Goal: Information Seeking & Learning: Check status

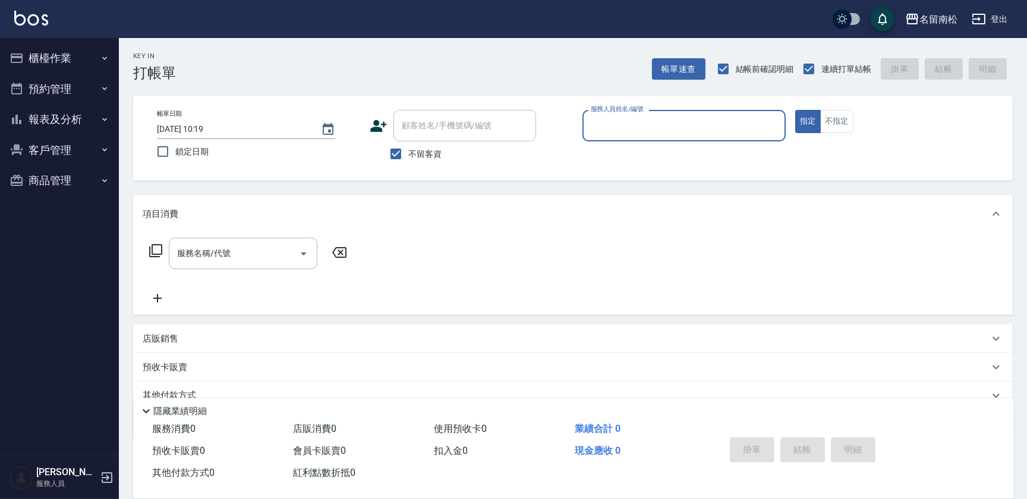
click at [82, 113] on button "報表及分析" at bounding box center [59, 119] width 109 height 31
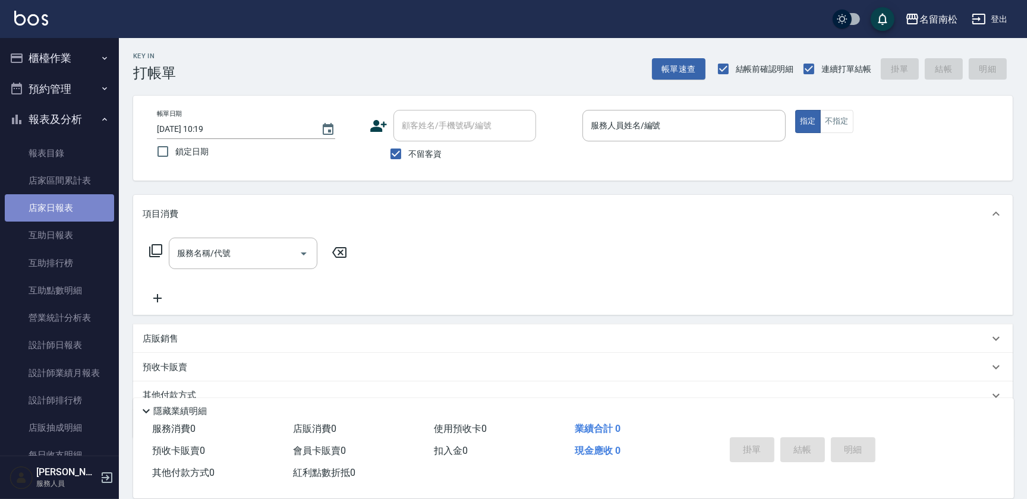
click at [80, 214] on link "店家日報表" at bounding box center [59, 207] width 109 height 27
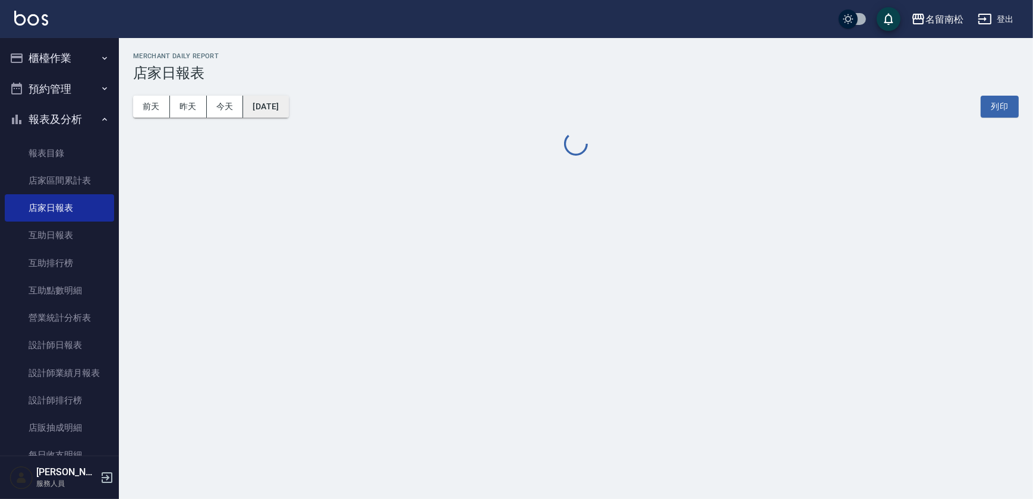
click at [288, 103] on button "[DATE]" at bounding box center [265, 107] width 45 height 22
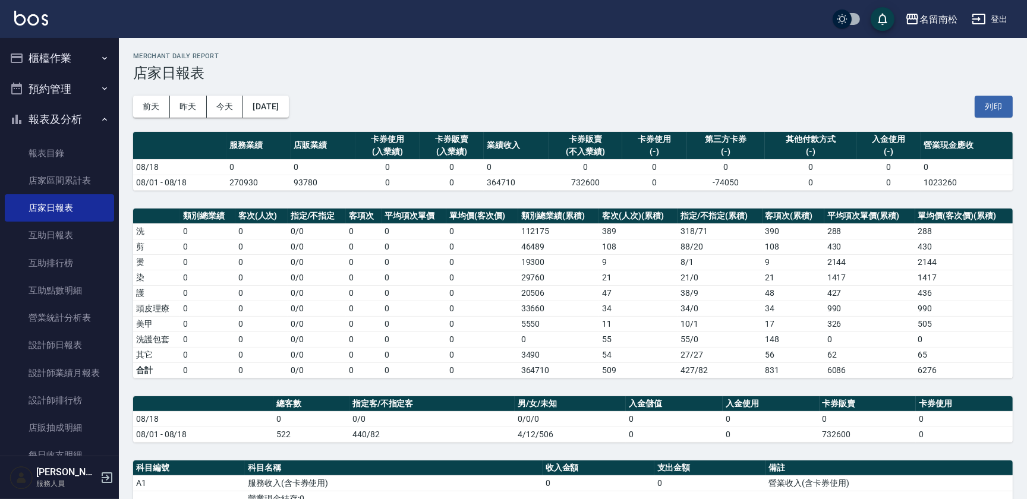
click at [286, 113] on button "[DATE]" at bounding box center [265, 107] width 45 height 22
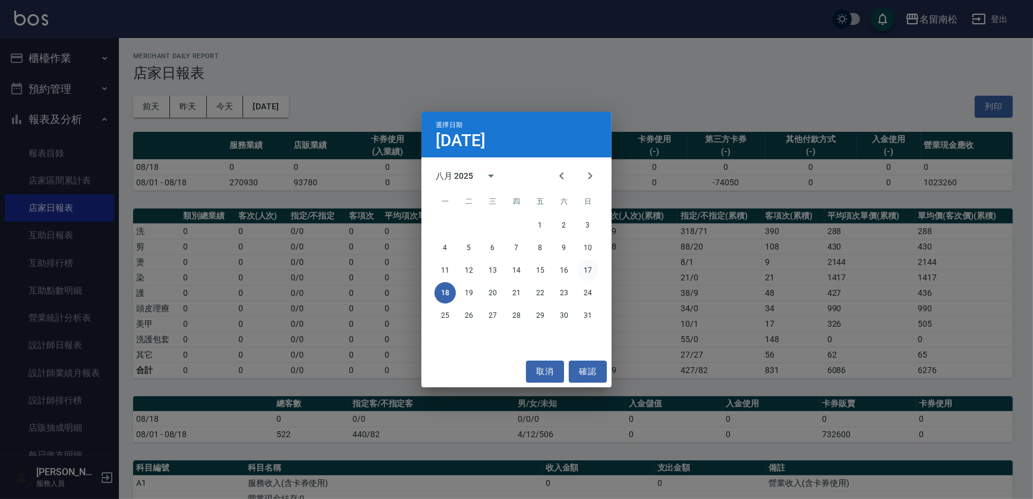
click at [593, 271] on button "17" at bounding box center [587, 270] width 21 height 21
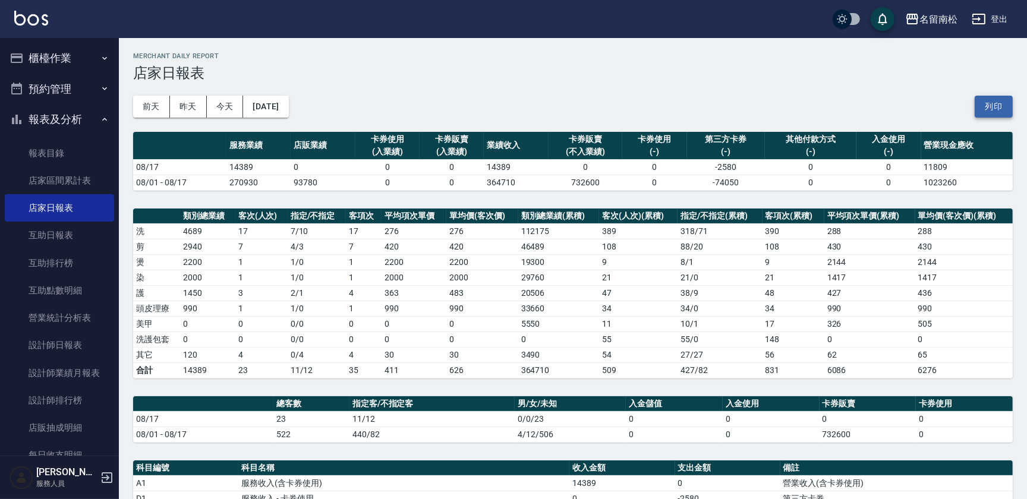
click at [1002, 106] on button "列印" at bounding box center [994, 107] width 38 height 22
click at [70, 241] on link "互助日報表" at bounding box center [59, 235] width 109 height 27
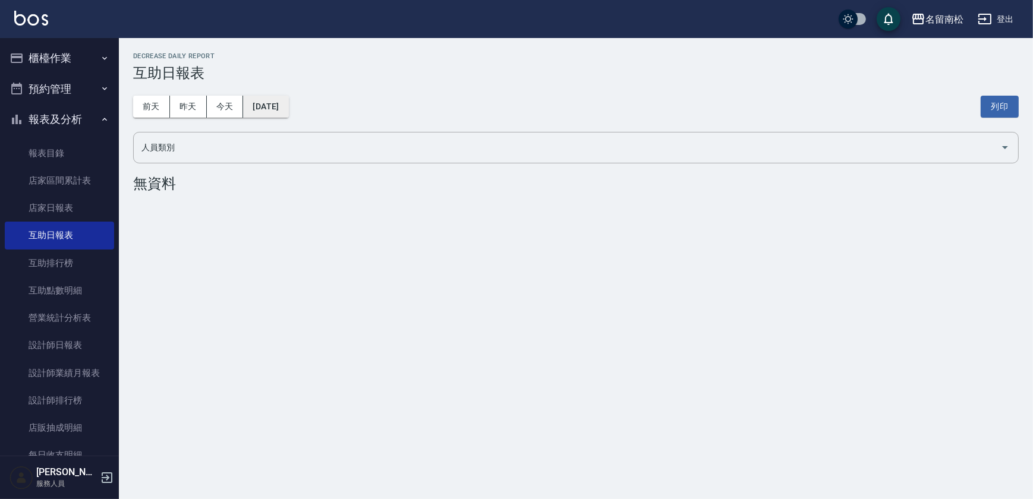
click at [277, 113] on button "[DATE]" at bounding box center [265, 107] width 45 height 22
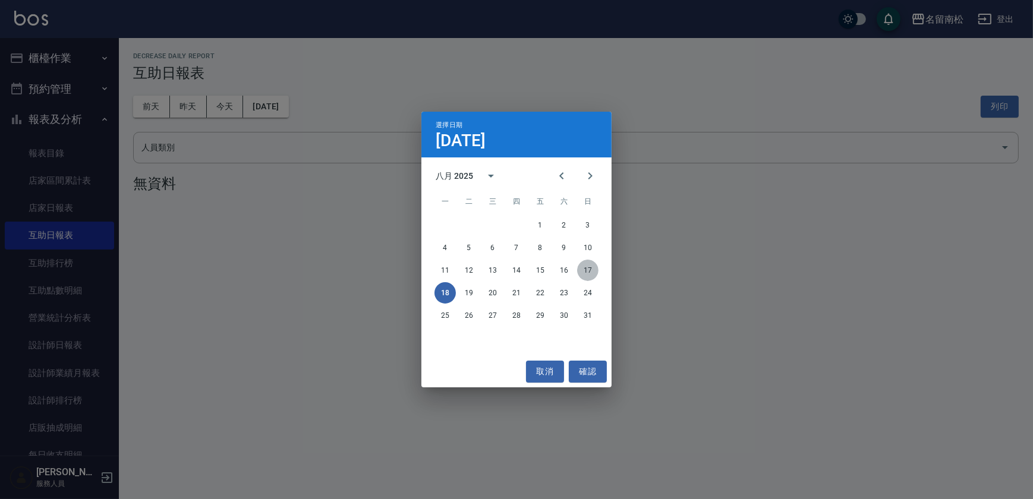
click at [583, 267] on button "17" at bounding box center [587, 270] width 21 height 21
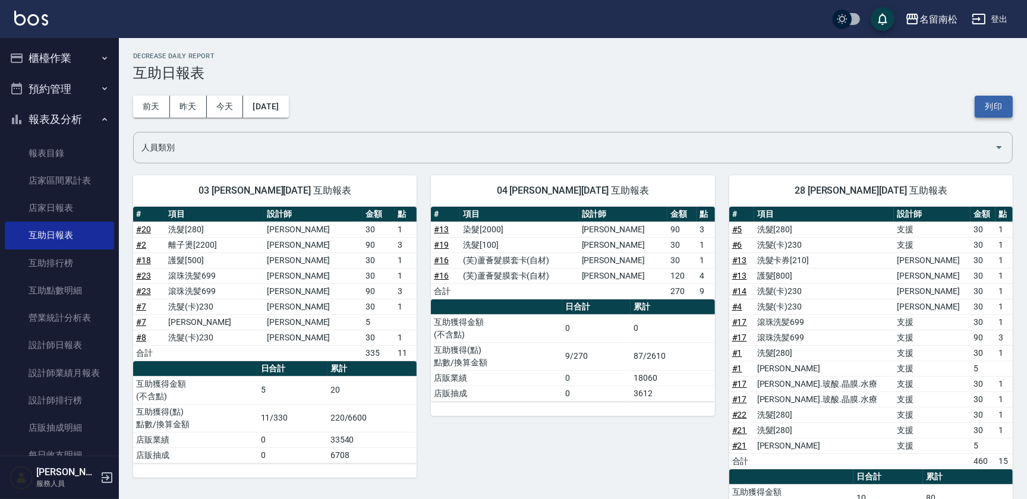
click at [980, 107] on button "列印" at bounding box center [994, 107] width 38 height 22
click at [87, 341] on link "設計師日報表" at bounding box center [59, 345] width 109 height 27
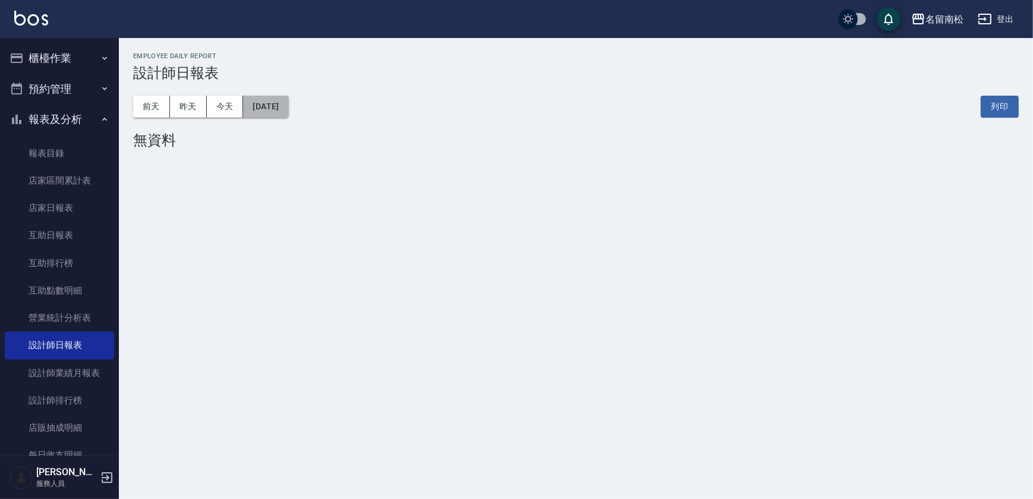
click at [288, 109] on button "[DATE]" at bounding box center [265, 107] width 45 height 22
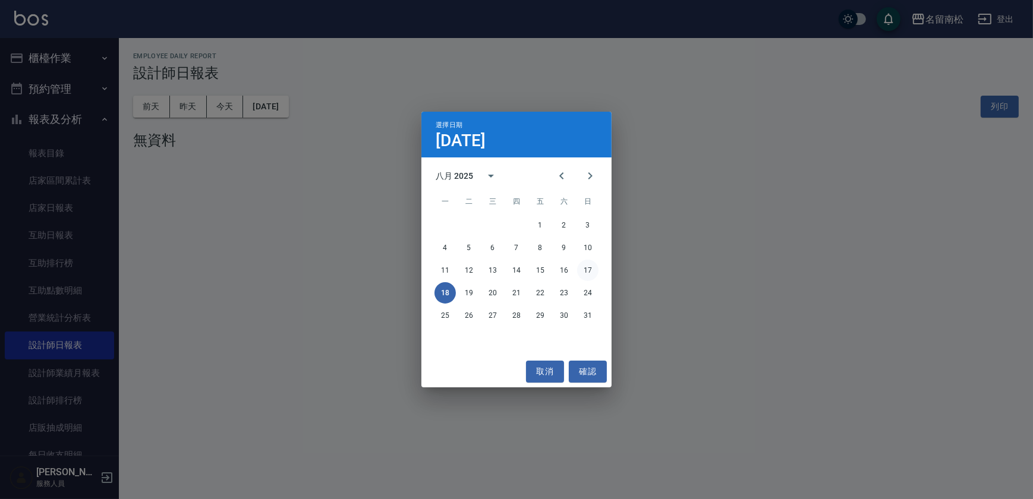
click at [585, 269] on button "17" at bounding box center [587, 270] width 21 height 21
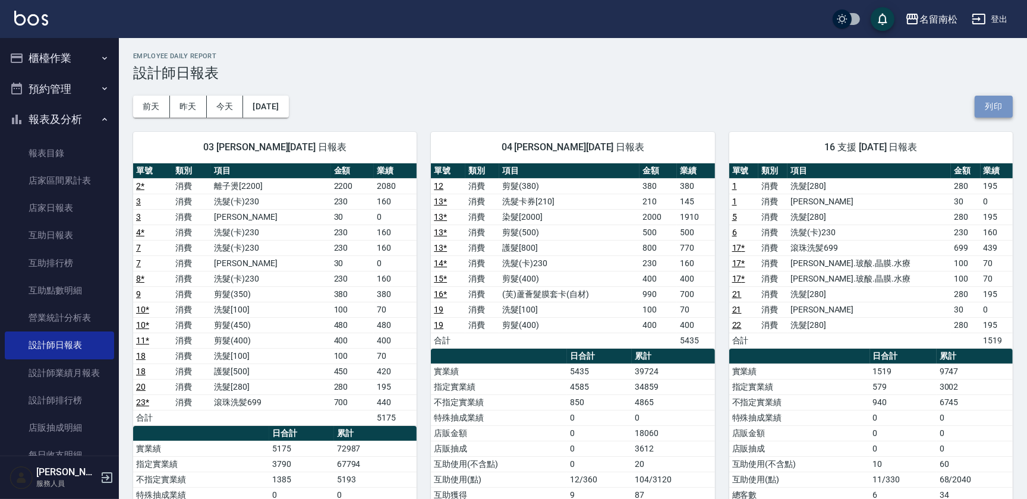
click at [982, 101] on button "列印" at bounding box center [994, 107] width 38 height 22
click at [90, 55] on button "櫃檯作業" at bounding box center [59, 58] width 109 height 31
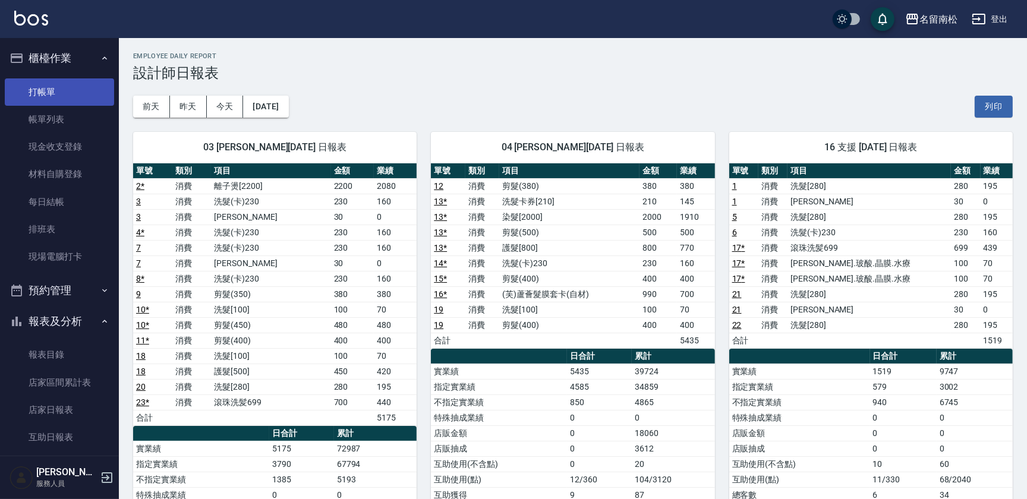
click at [65, 93] on link "打帳單" at bounding box center [59, 91] width 109 height 27
